Goal: Information Seeking & Learning: Check status

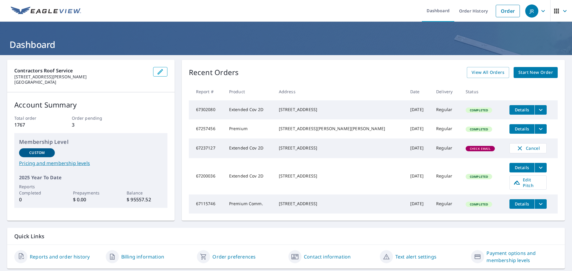
click at [561, 12] on icon "button" at bounding box center [564, 10] width 7 height 7
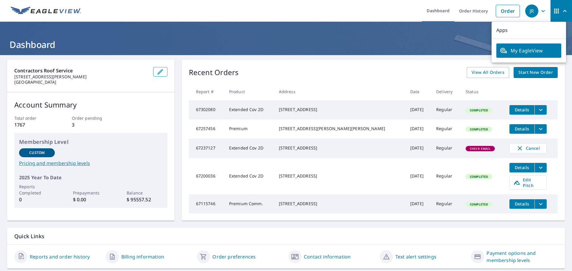
click at [539, 12] on icon "button" at bounding box center [542, 10] width 7 height 7
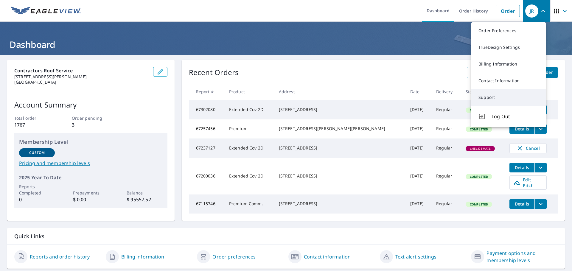
click at [480, 94] on link "Support" at bounding box center [508, 97] width 74 height 17
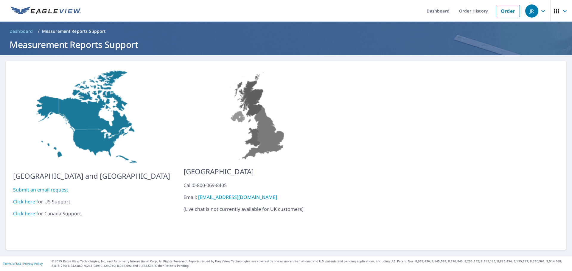
click at [27, 198] on link "Click here" at bounding box center [24, 201] width 22 height 7
click at [473, 10] on link "Order History" at bounding box center [473, 11] width 38 height 22
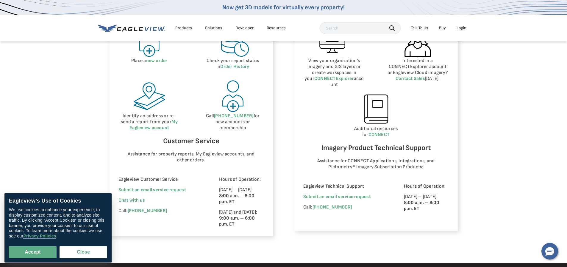
scroll to position [328, 0]
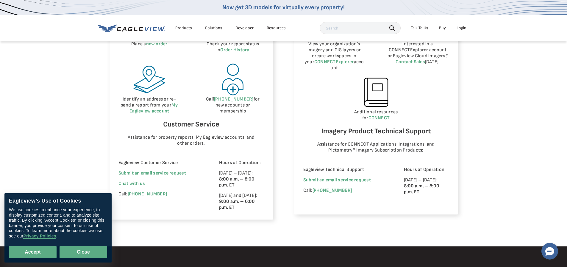
click at [85, 249] on button "Close" at bounding box center [84, 252] width 48 height 12
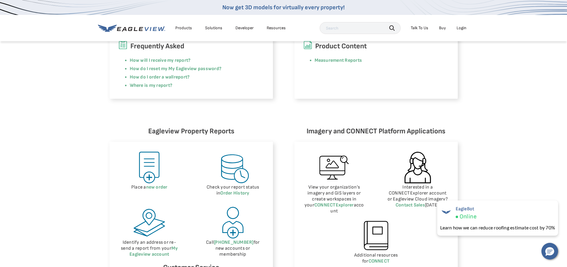
scroll to position [149, 0]
